Goal: Information Seeking & Learning: Learn about a topic

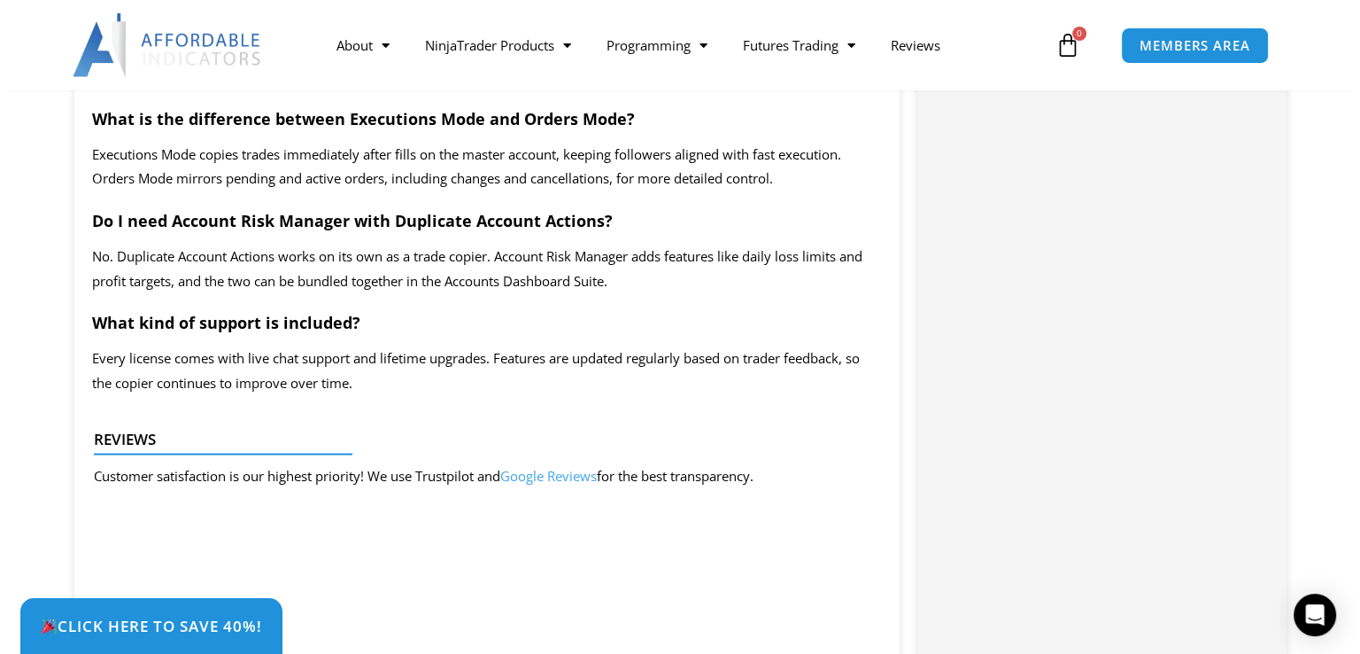
scroll to position [3346, 0]
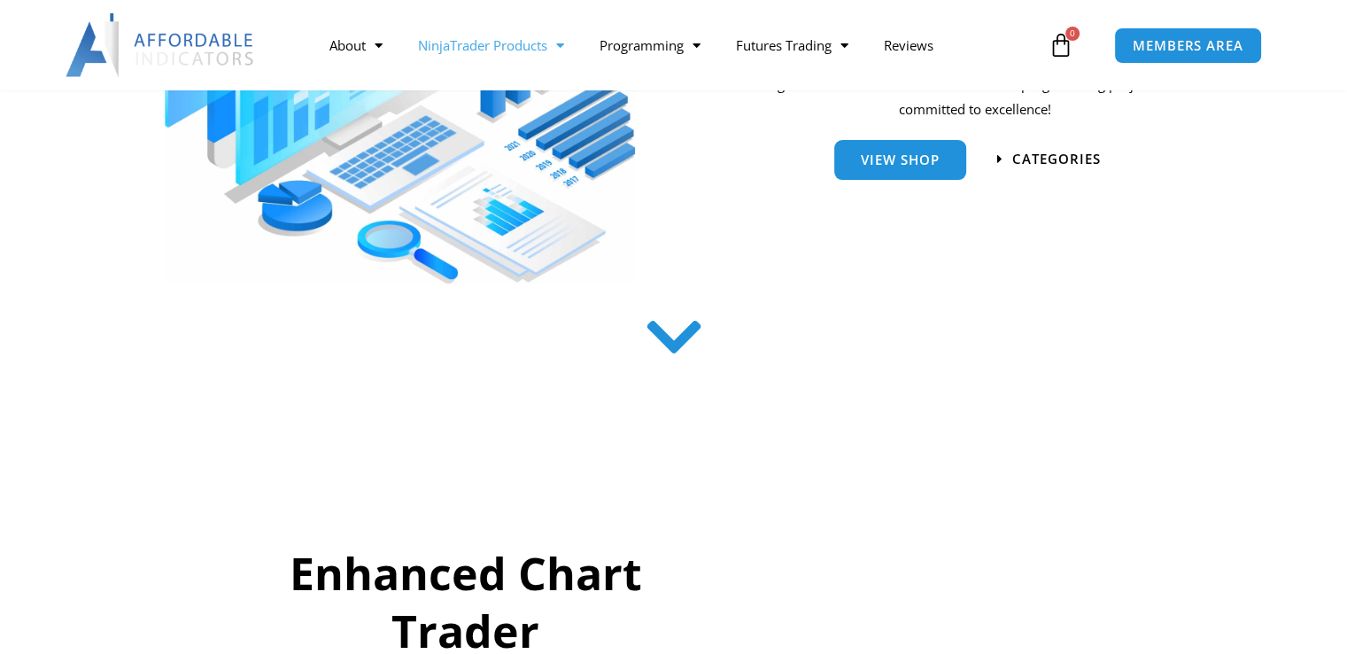
scroll to position [445, 0]
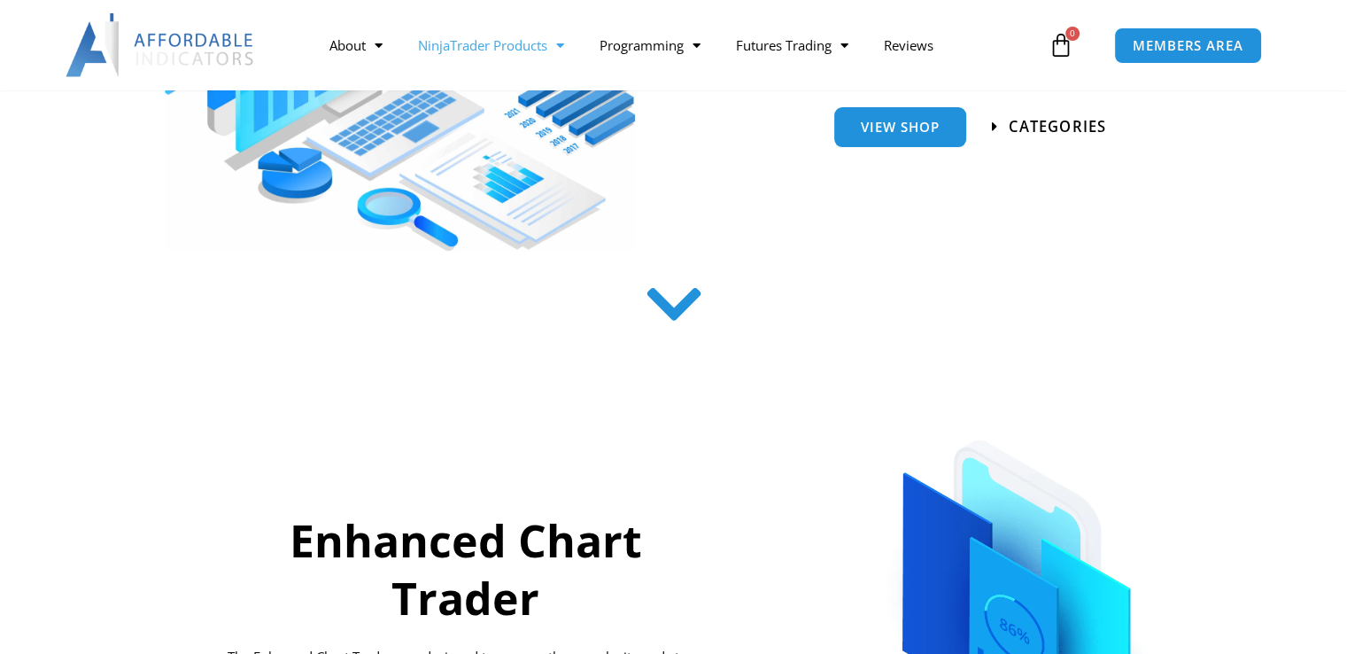
click at [1034, 126] on span "categories" at bounding box center [1057, 127] width 97 height 15
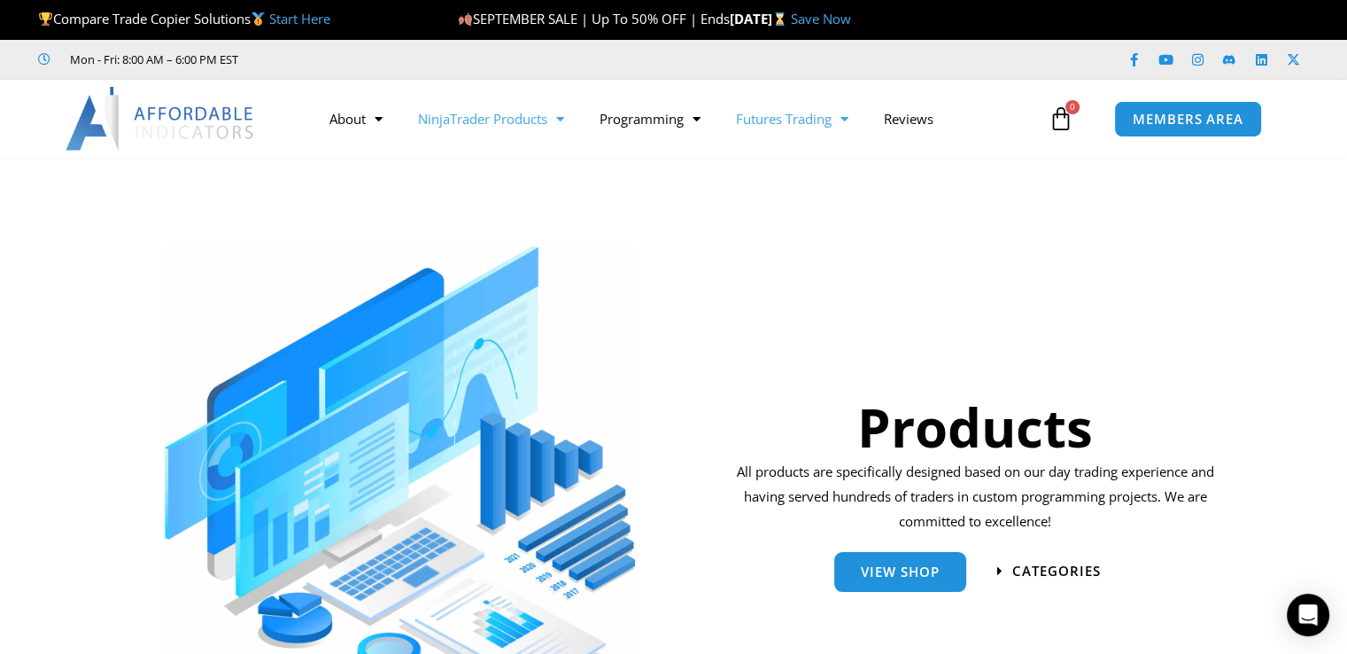
click at [835, 115] on link "Futures Trading" at bounding box center [792, 118] width 148 height 41
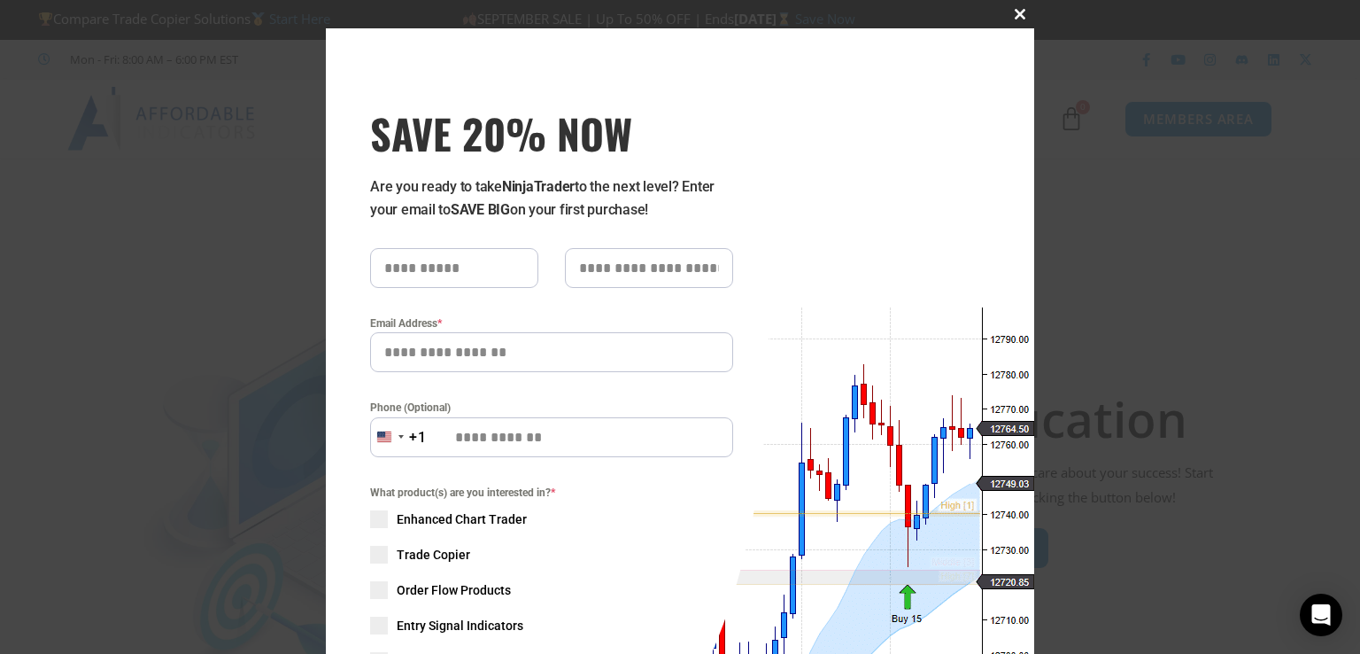
click at [1010, 12] on span at bounding box center [1020, 14] width 28 height 11
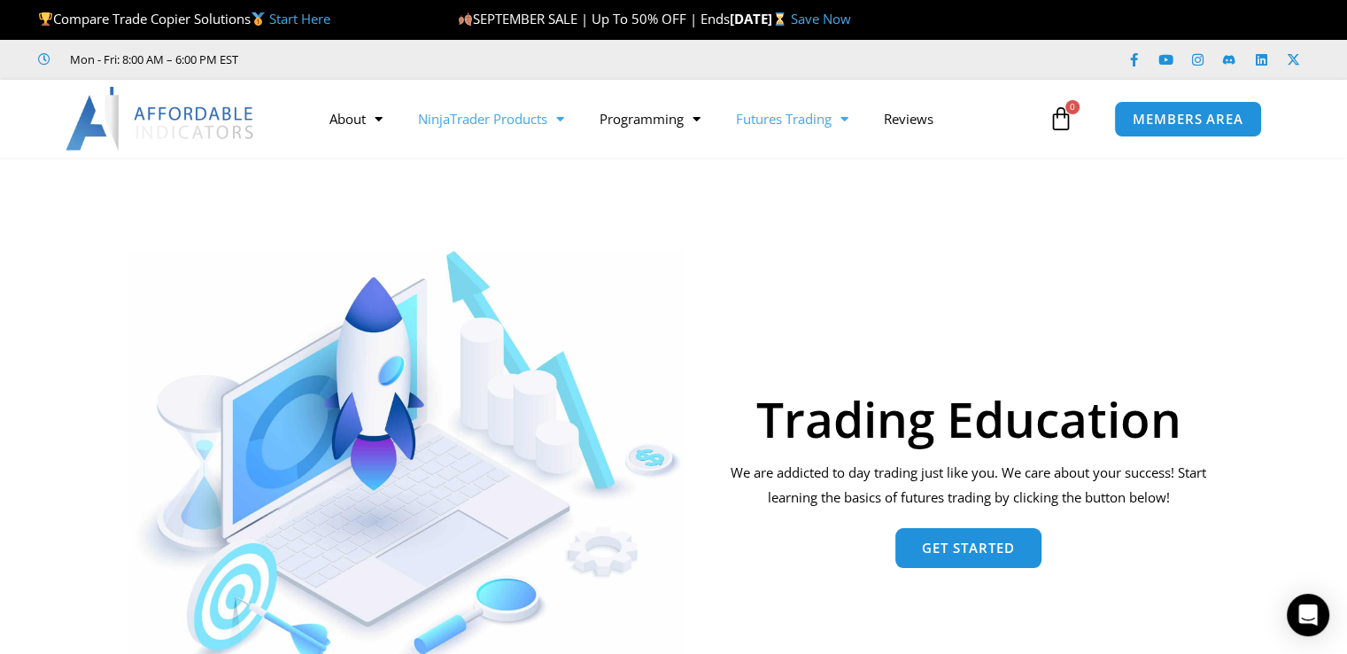
click at [489, 120] on link "NinjaTrader Products" at bounding box center [491, 118] width 182 height 41
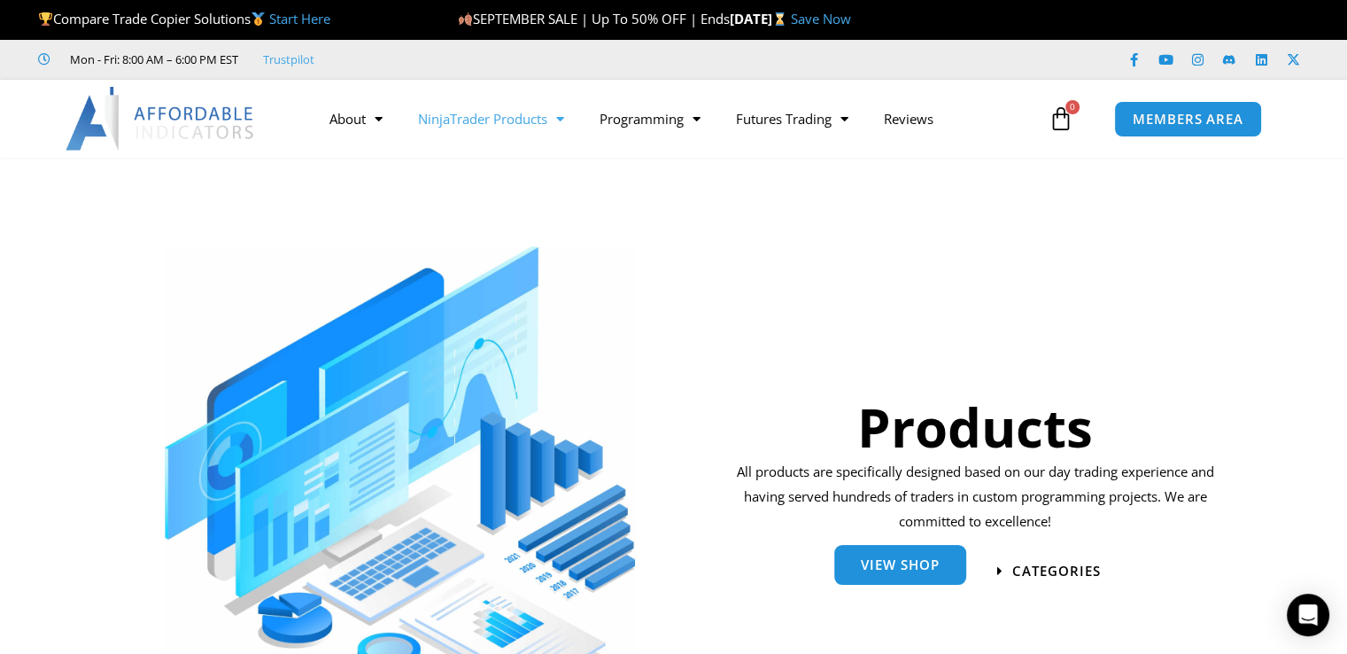
click at [871, 573] on span "View Shop" at bounding box center [900, 566] width 79 height 13
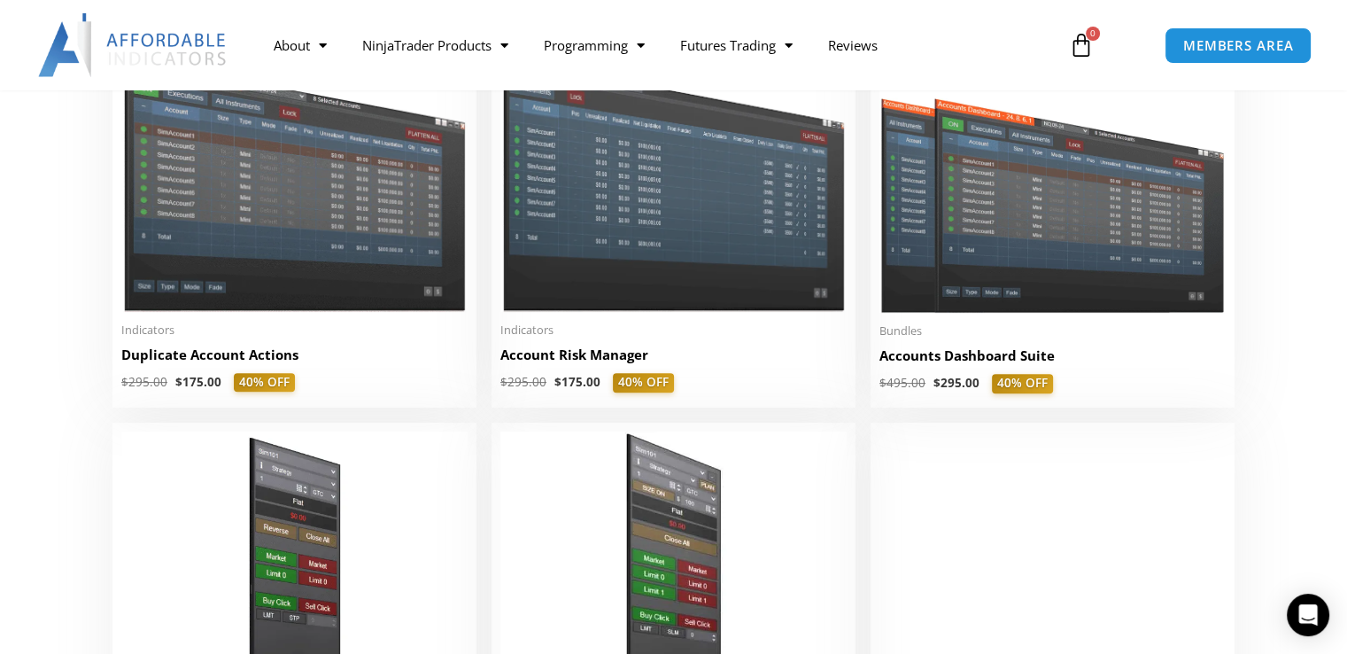
scroll to position [506, 0]
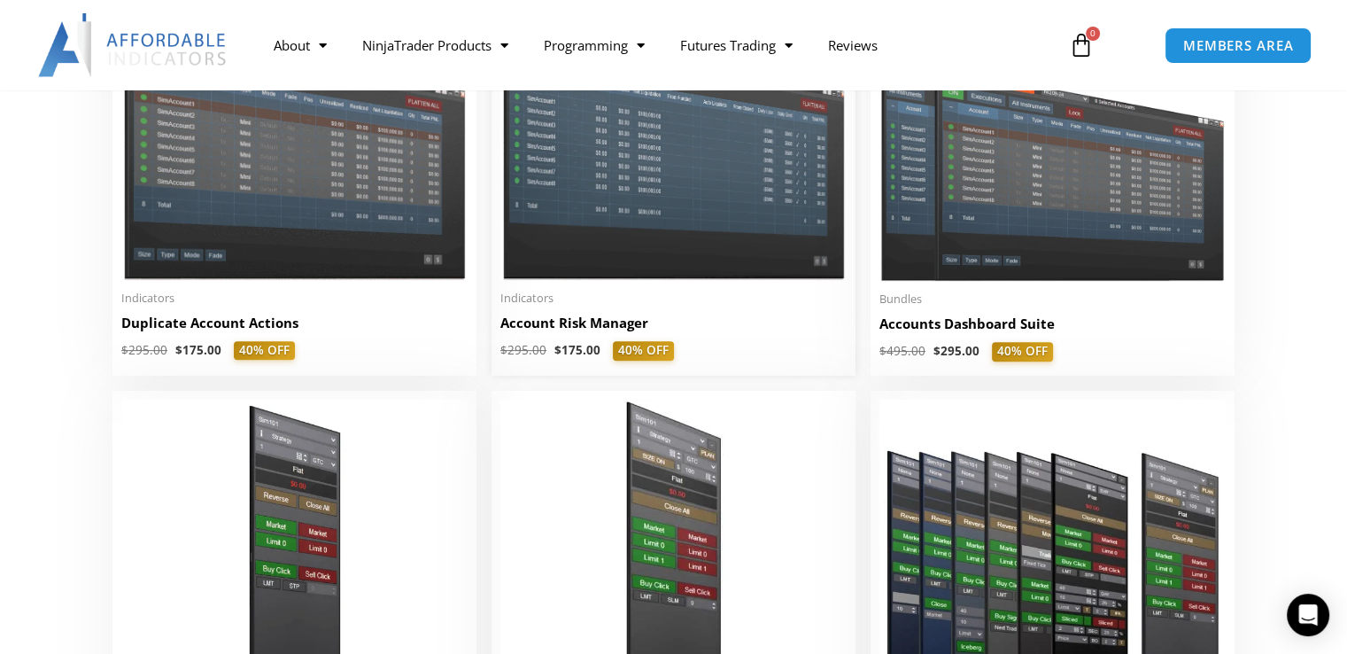
click at [731, 200] on img at bounding box center [673, 141] width 346 height 275
click at [1026, 215] on img at bounding box center [1052, 142] width 346 height 276
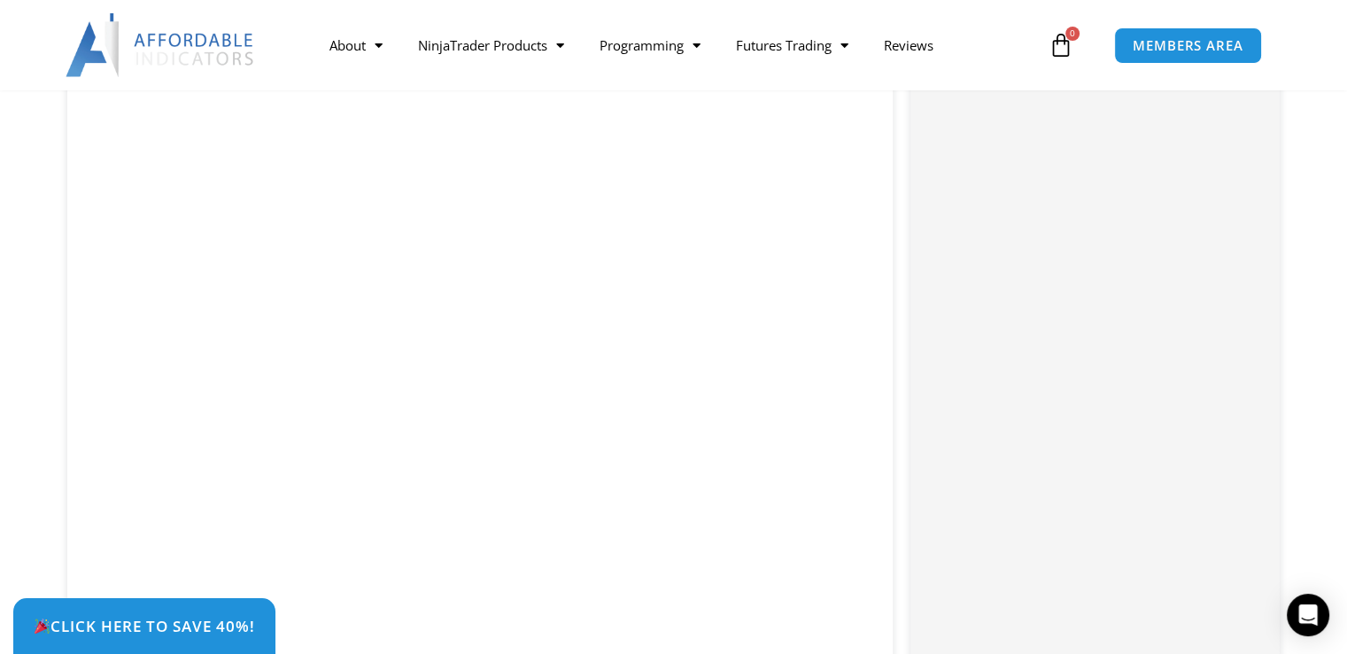
scroll to position [2520, 0]
